Goal: Check status: Check status

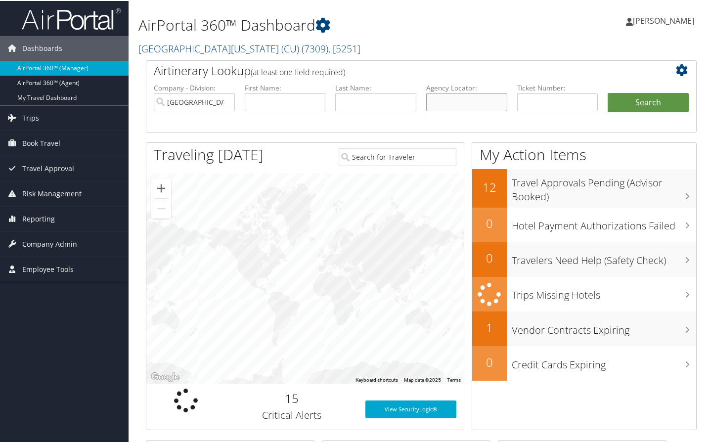
click at [463, 103] on input "text" at bounding box center [466, 101] width 81 height 18
type input "d47qr"
click at [608, 92] on button "Search" at bounding box center [648, 102] width 81 height 20
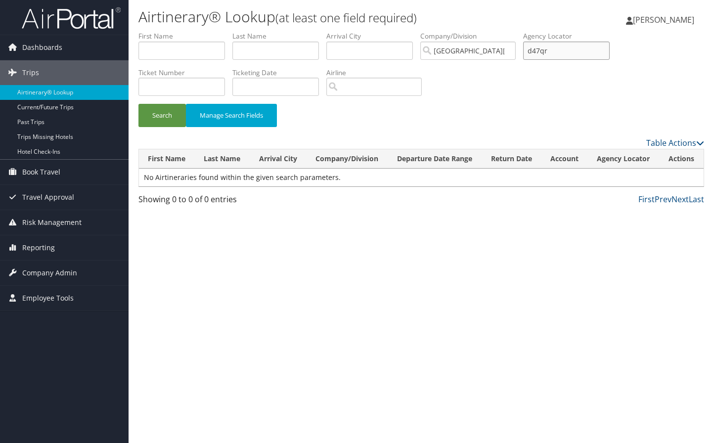
click at [578, 47] on input "d47qr" at bounding box center [566, 51] width 87 height 18
type input "d"
type input "d4y7qr"
click at [138, 104] on button "Search" at bounding box center [161, 115] width 47 height 23
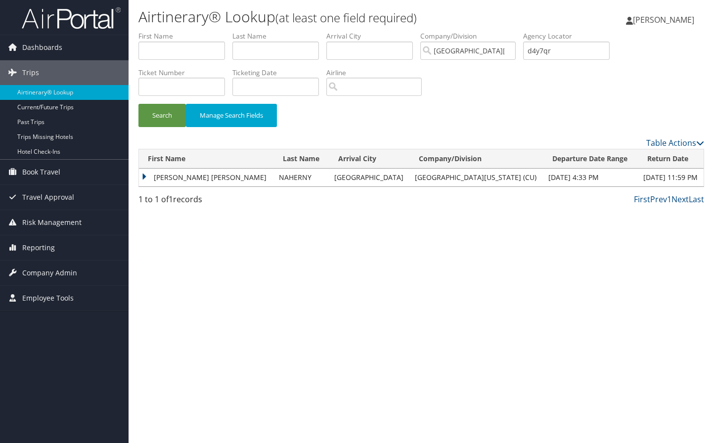
click at [180, 181] on td "[PERSON_NAME] [PERSON_NAME]" at bounding box center [206, 178] width 135 height 18
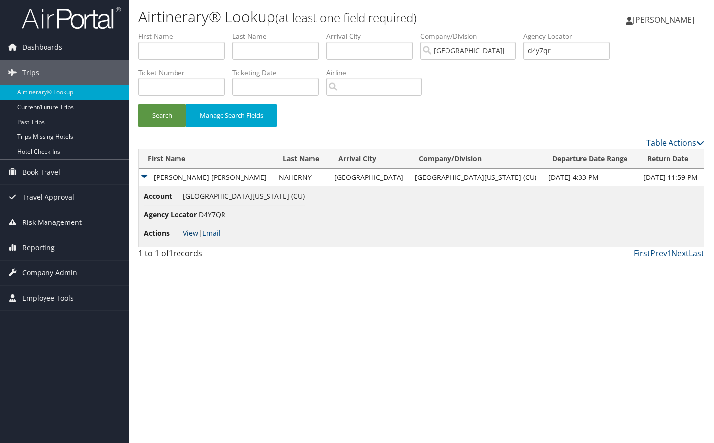
click at [190, 231] on link "View" at bounding box center [190, 232] width 15 height 9
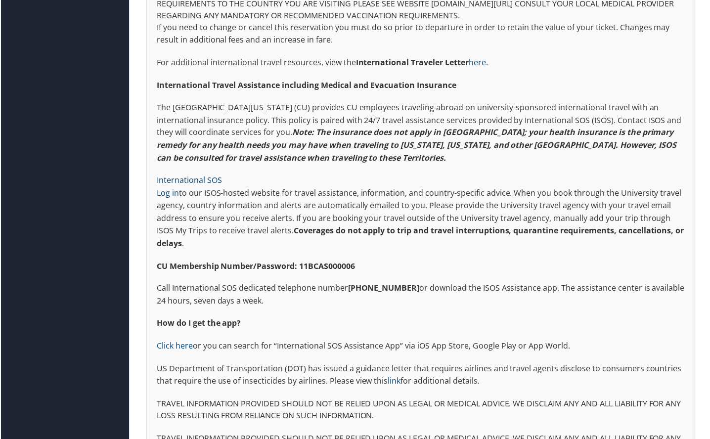
scroll to position [2099, 0]
